Goal: Information Seeking & Learning: Learn about a topic

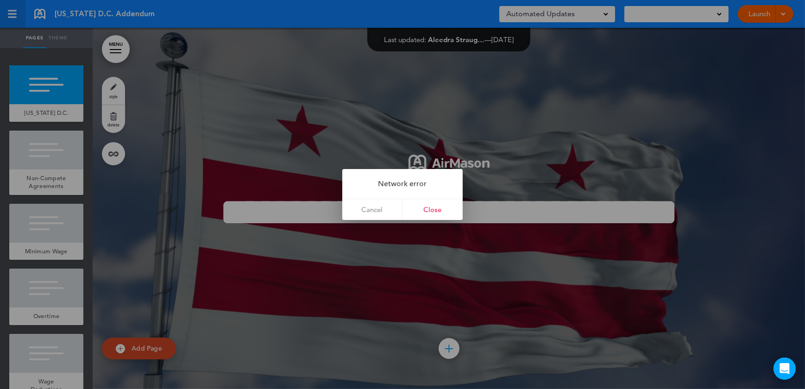
click at [17, 13] on div at bounding box center [402, 194] width 805 height 389
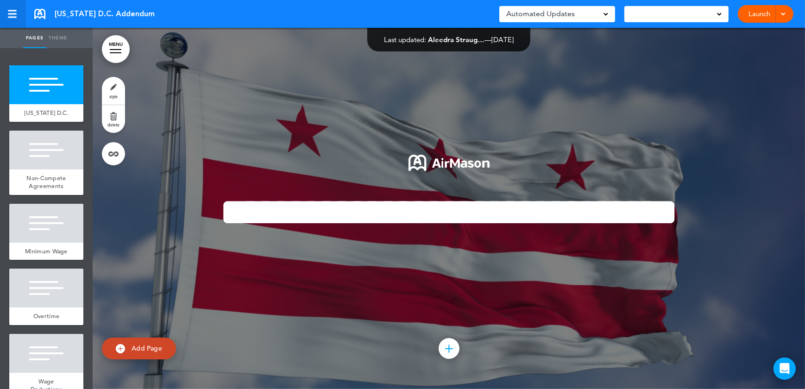
click at [15, 13] on div at bounding box center [12, 13] width 9 height 1
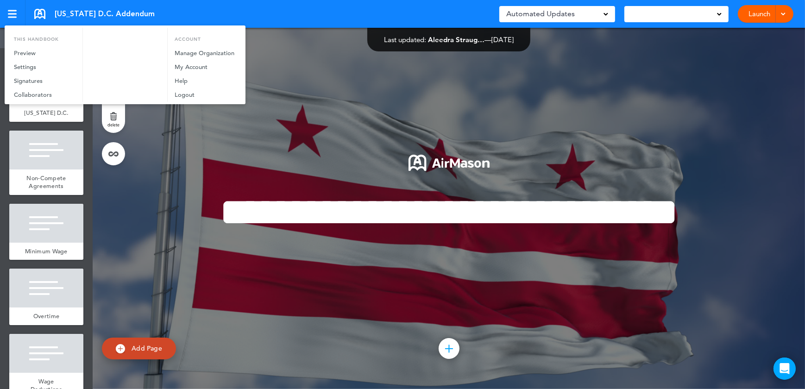
click at [95, 11] on div at bounding box center [402, 194] width 805 height 389
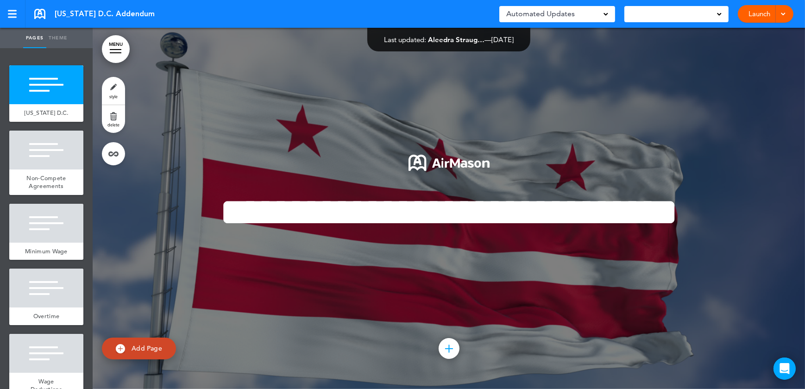
click at [38, 11] on link at bounding box center [39, 14] width 11 height 10
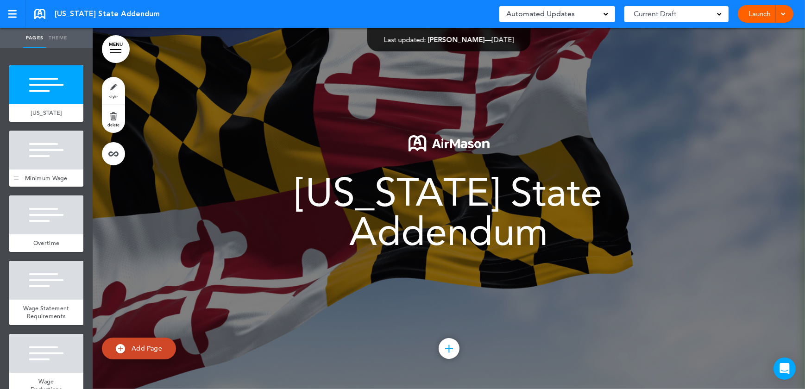
click at [55, 154] on div at bounding box center [46, 150] width 74 height 39
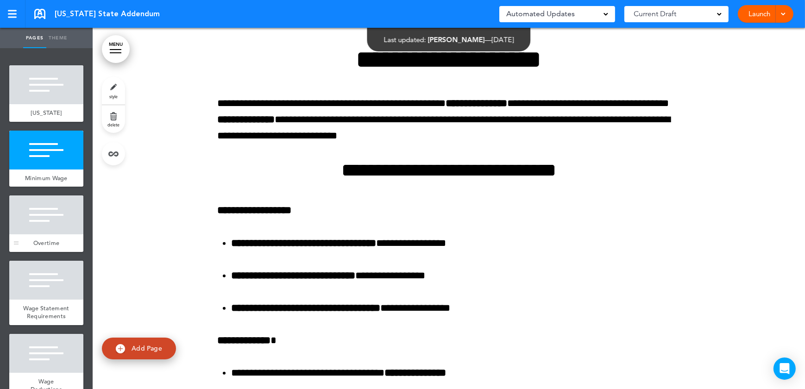
click at [47, 220] on div at bounding box center [46, 214] width 74 height 39
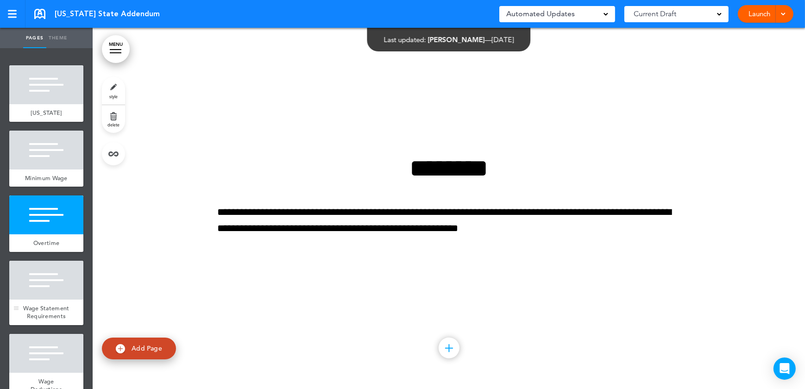
click at [43, 296] on div at bounding box center [46, 280] width 74 height 39
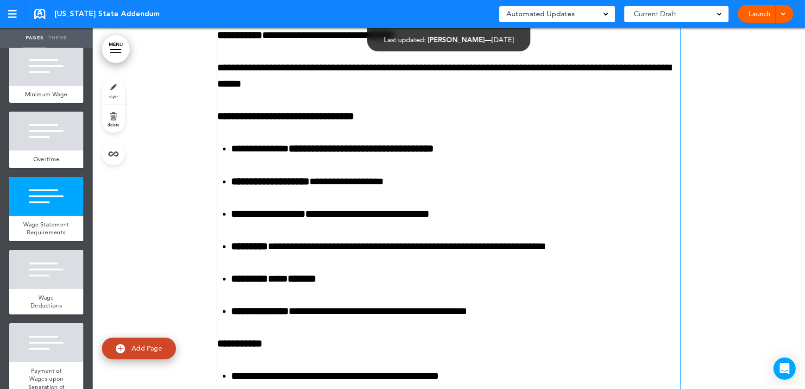
scroll to position [1348, 0]
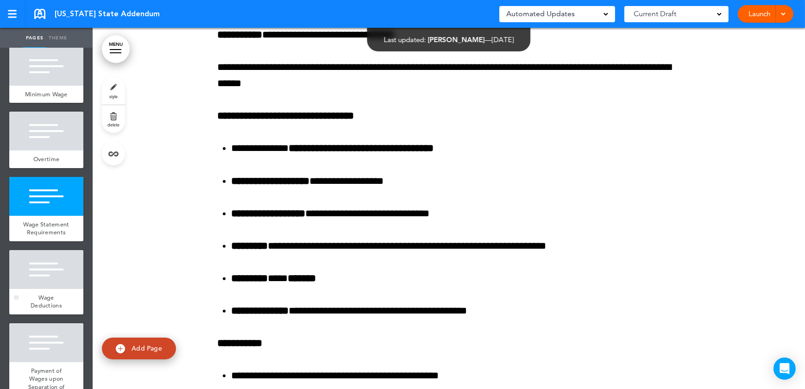
click at [43, 289] on div at bounding box center [46, 269] width 74 height 39
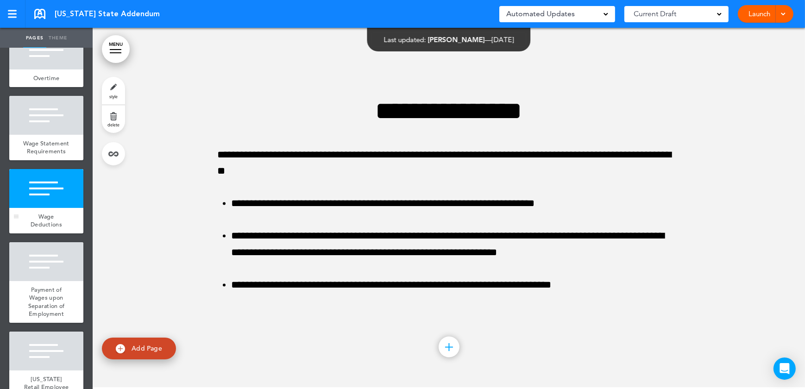
scroll to position [168, 0]
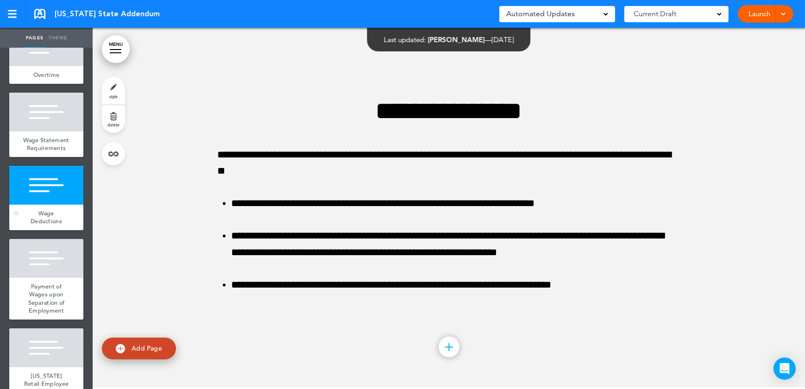
click at [43, 297] on div "Payment of Wages upon Separation of Employment" at bounding box center [46, 299] width 74 height 42
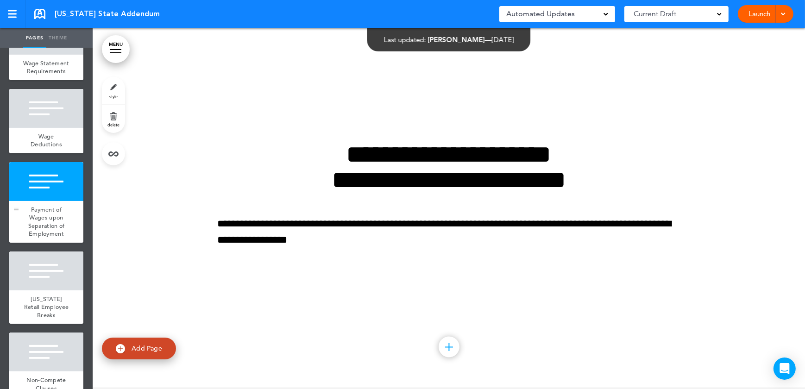
scroll to position [252, 0]
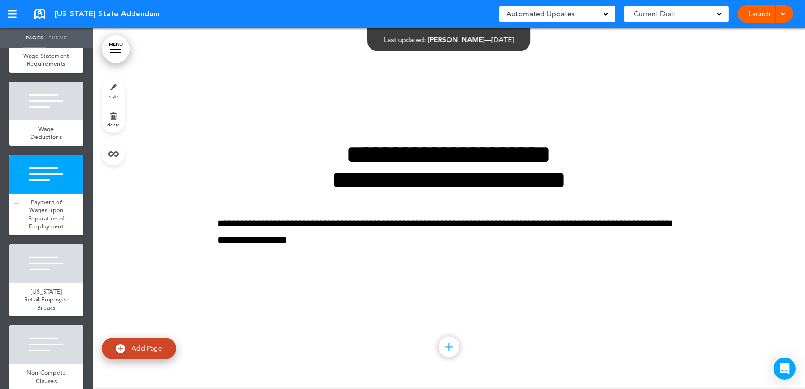
click at [43, 283] on div at bounding box center [46, 263] width 74 height 39
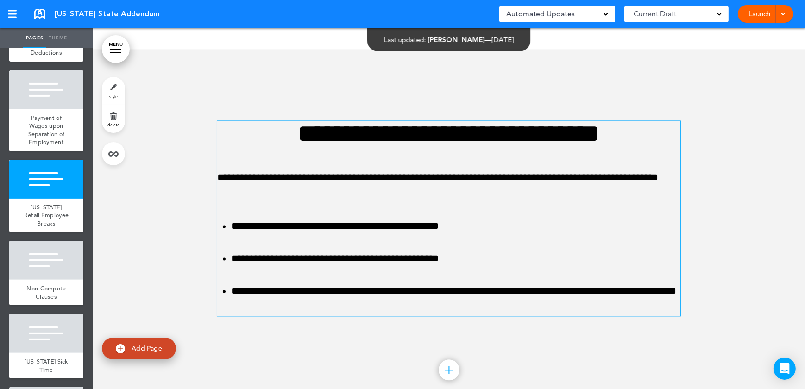
scroll to position [2518, 0]
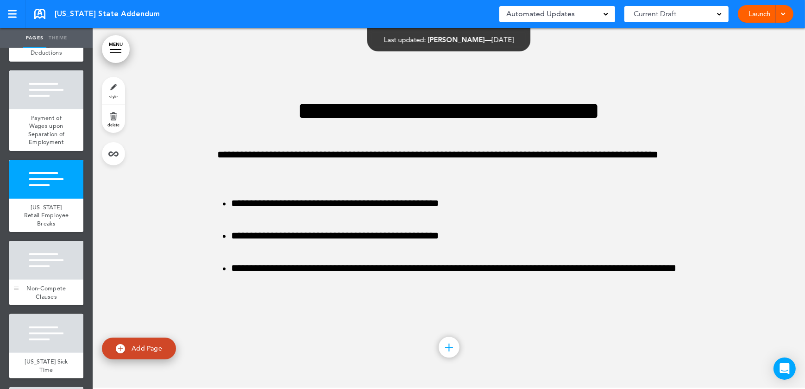
click at [31, 280] on div at bounding box center [46, 260] width 74 height 39
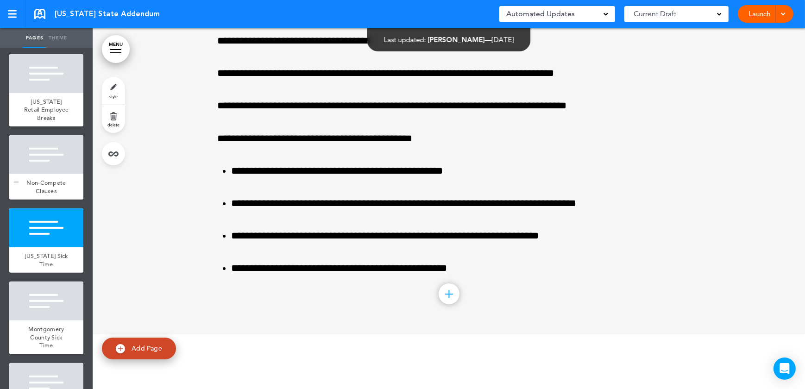
scroll to position [463, 0]
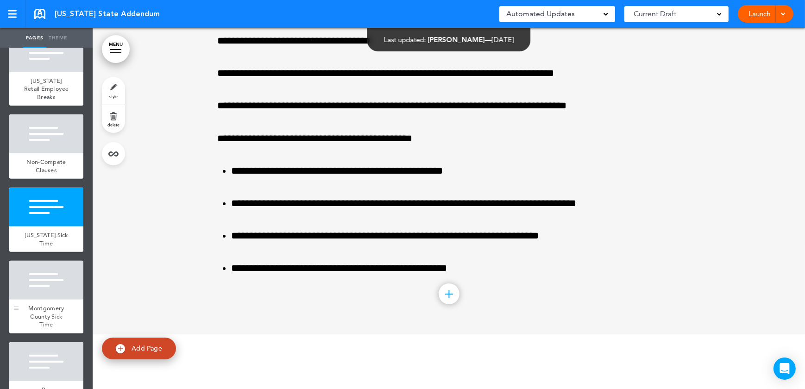
click at [50, 300] on div at bounding box center [46, 280] width 74 height 39
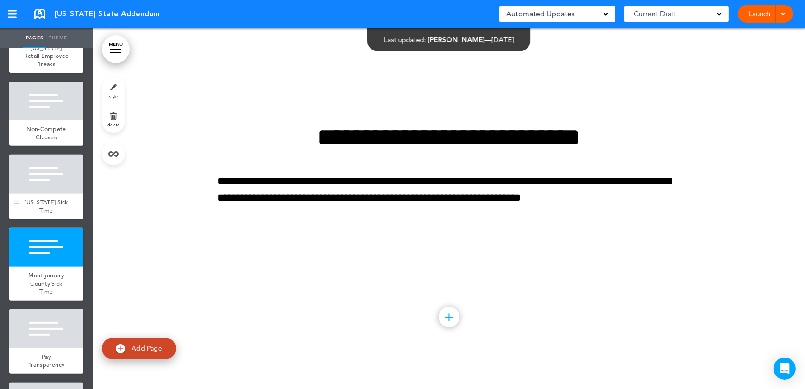
scroll to position [631, 0]
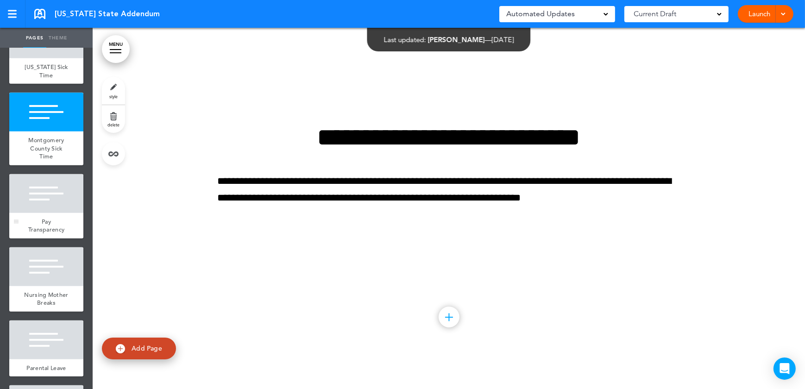
click at [44, 234] on span "Pay Transparency" at bounding box center [46, 226] width 37 height 16
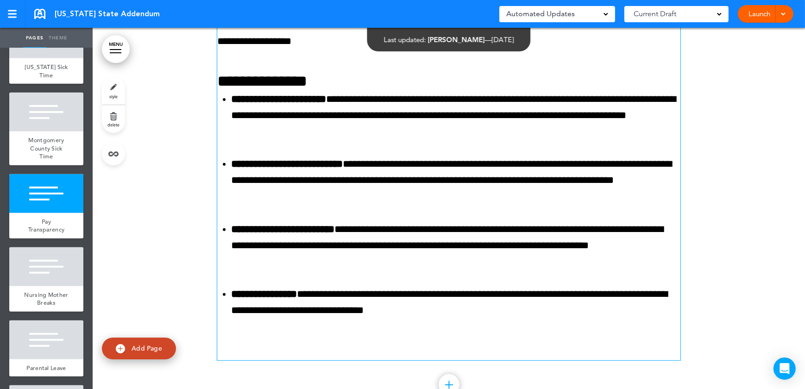
scroll to position [4884, 0]
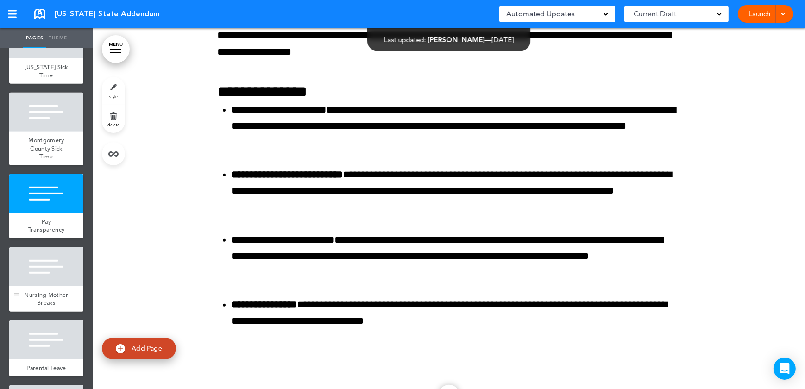
click at [65, 312] on div "Nursing Mother Breaks" at bounding box center [46, 298] width 74 height 25
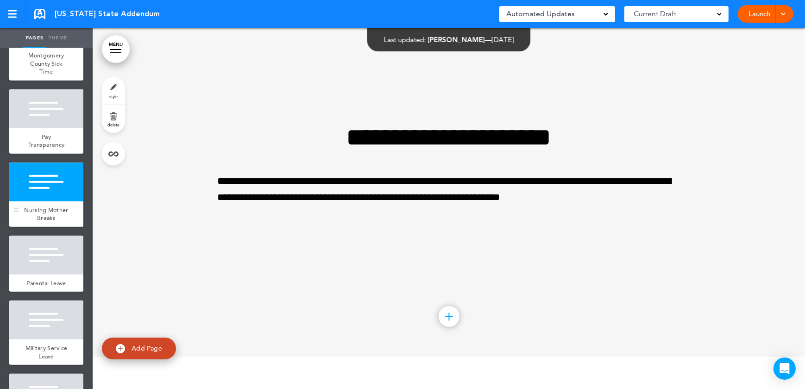
scroll to position [758, 0]
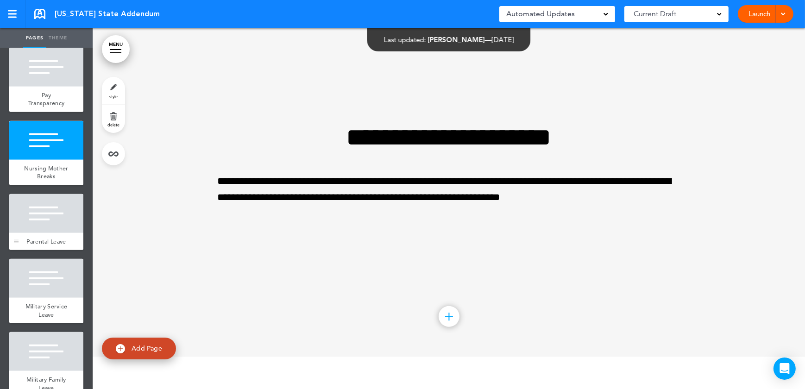
click at [50, 245] on span "Parental Leave" at bounding box center [45, 242] width 39 height 8
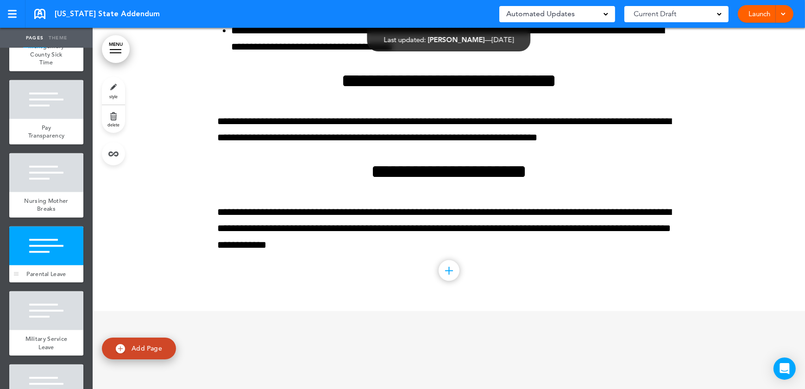
scroll to position [716, 0]
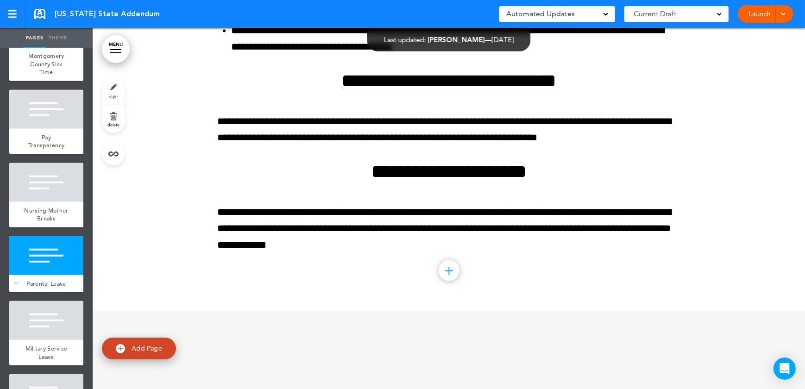
drag, startPoint x: 58, startPoint y: 323, endPoint x: 55, endPoint y: 330, distance: 7.7
click at [58, 293] on div "Parental Leave" at bounding box center [46, 284] width 74 height 18
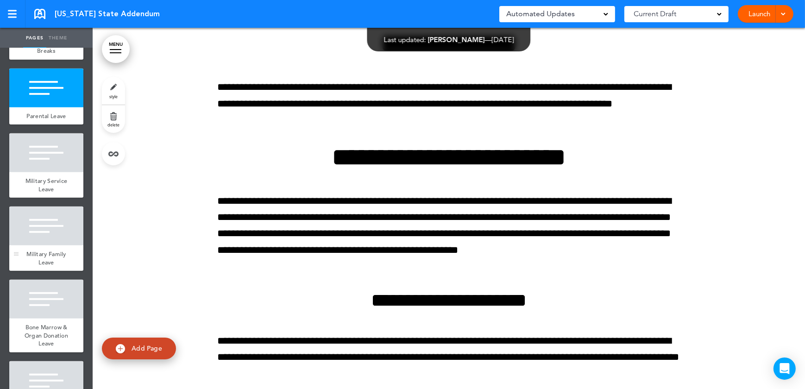
scroll to position [884, 0]
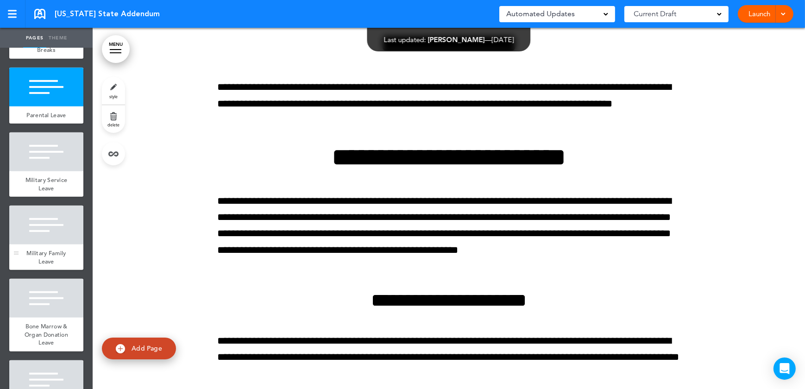
click at [49, 245] on div at bounding box center [46, 225] width 74 height 39
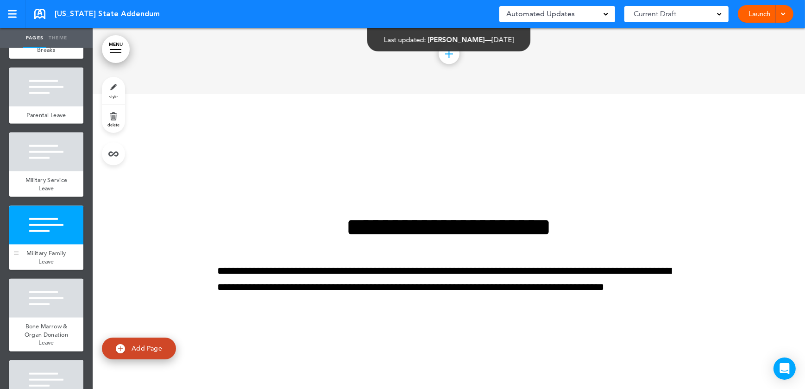
scroll to position [6868, 0]
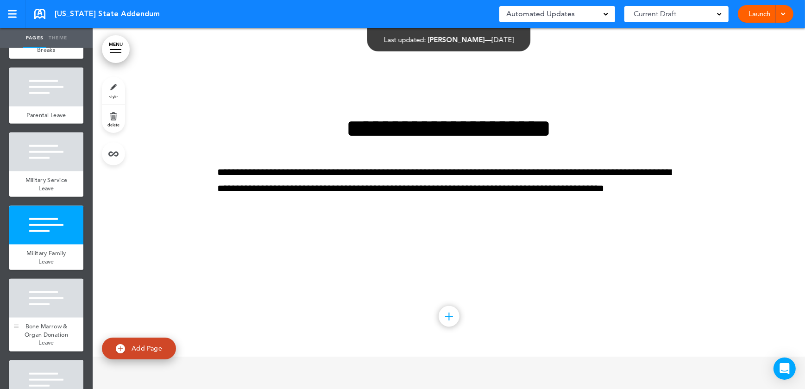
click at [43, 318] on div at bounding box center [46, 298] width 74 height 39
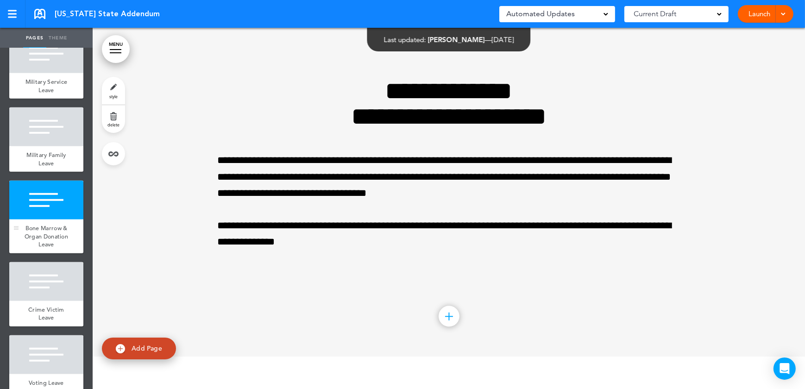
scroll to position [1010, 0]
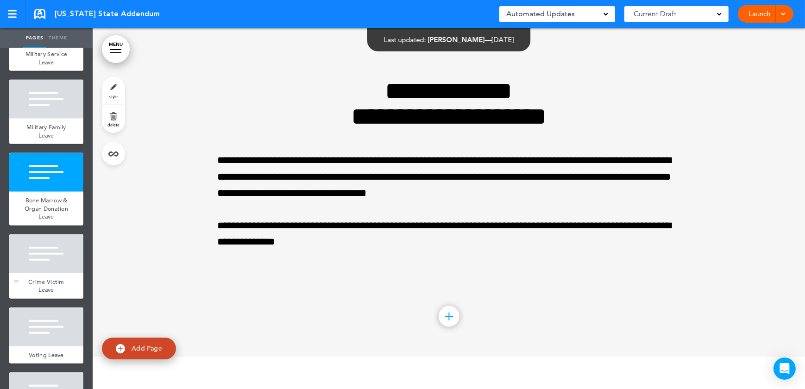
click at [42, 273] on div at bounding box center [46, 253] width 74 height 39
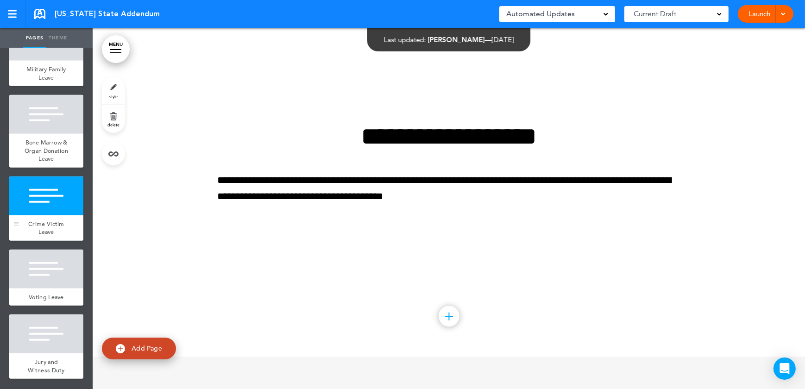
scroll to position [1095, 0]
click at [42, 306] on div "Voting Leave" at bounding box center [46, 298] width 74 height 18
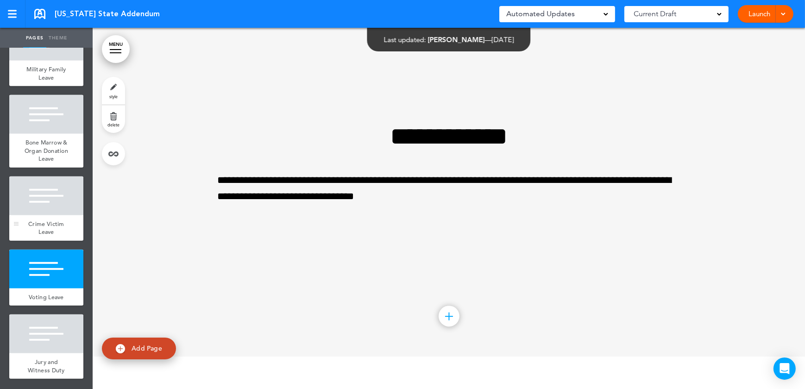
scroll to position [1116, 0]
click at [41, 328] on div at bounding box center [46, 334] width 74 height 39
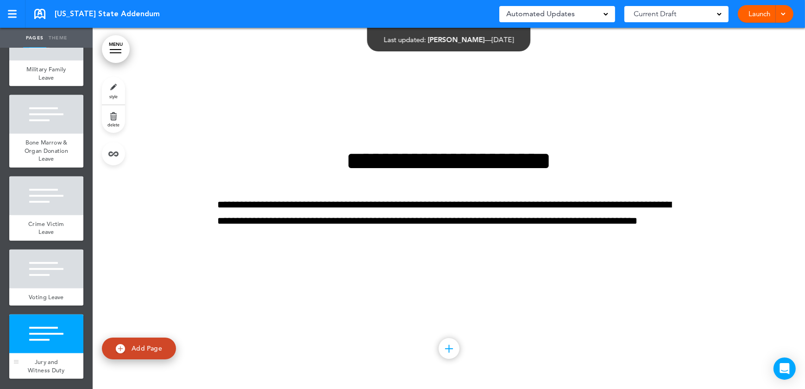
scroll to position [8313, 0]
